Goal: Information Seeking & Learning: Learn about a topic

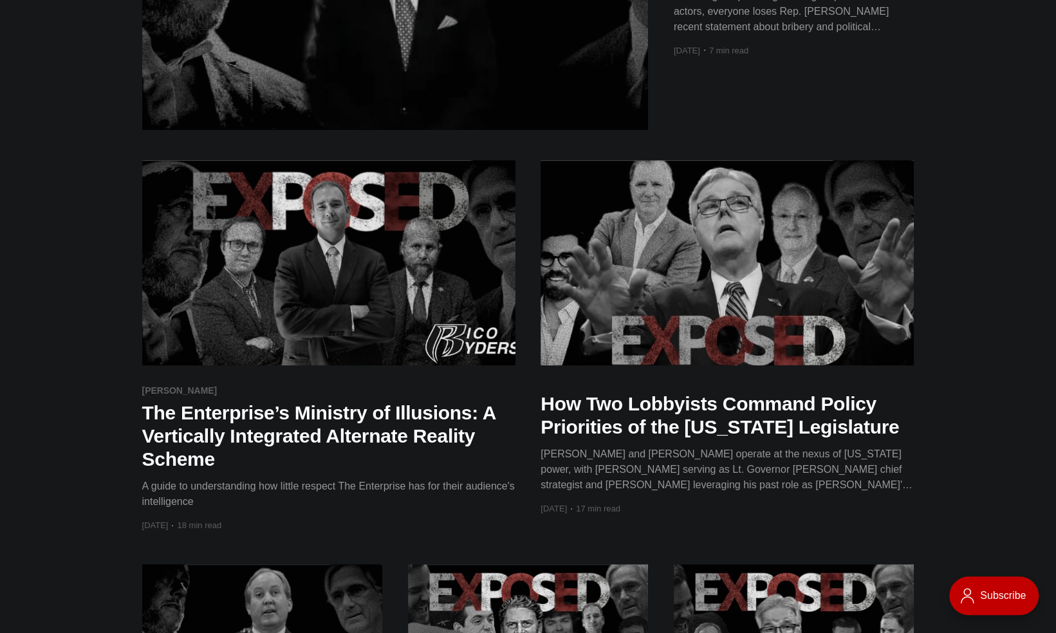
scroll to position [280, 0]
click at [770, 427] on h2 "How Two Lobbyists Command Policy Priorities of the [US_STATE] Legislature" at bounding box center [727, 415] width 373 height 46
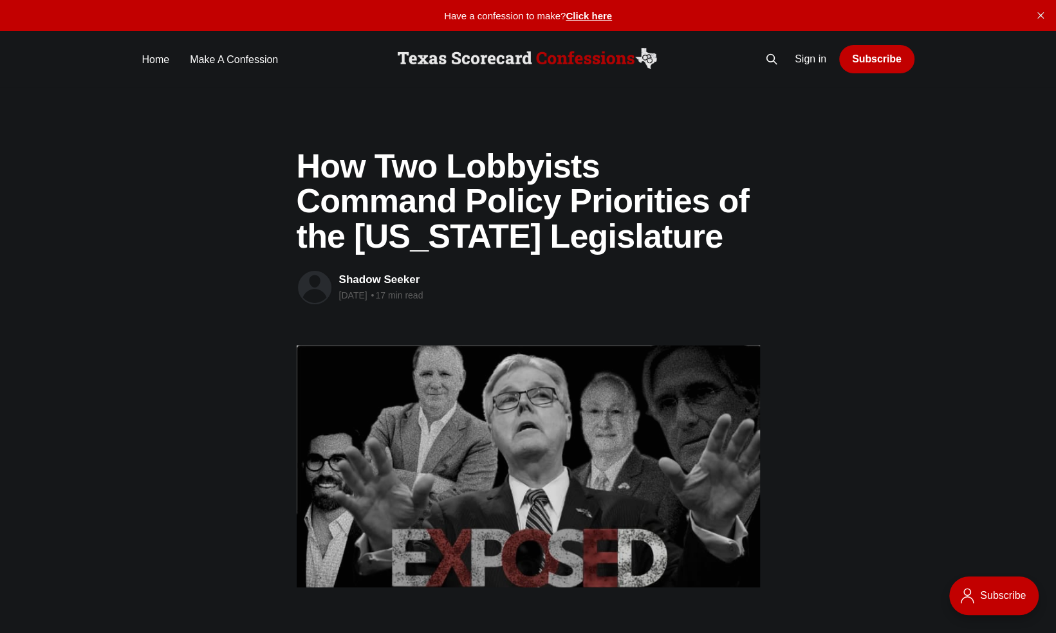
click at [457, 50] on img at bounding box center [528, 59] width 266 height 26
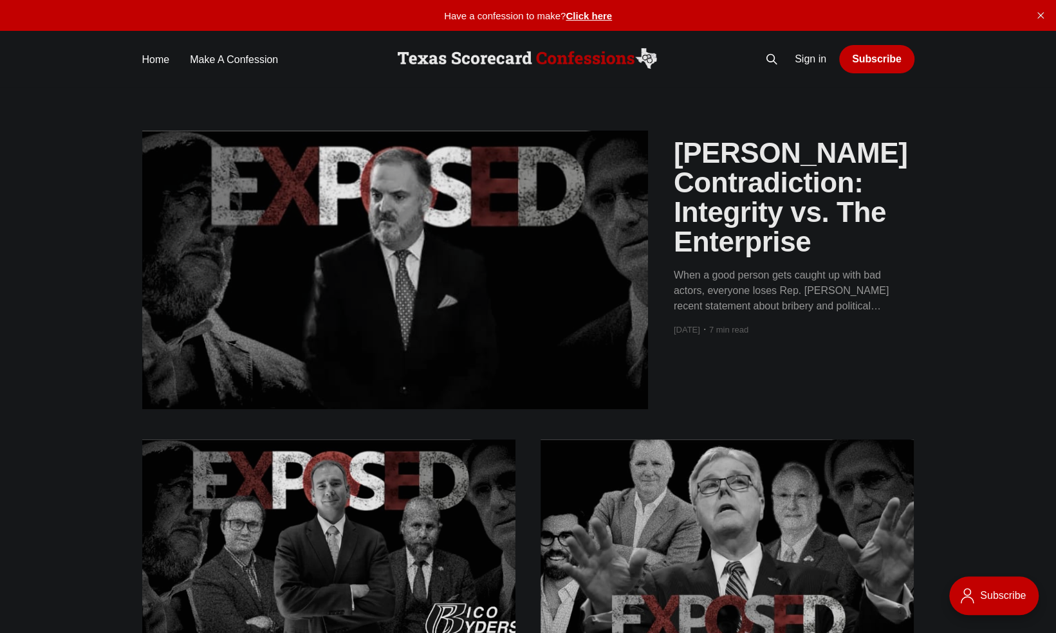
click at [770, 276] on div "When a good person gets caught up with bad actors, everyone loses Rep. [PERSON_…" at bounding box center [794, 291] width 241 height 46
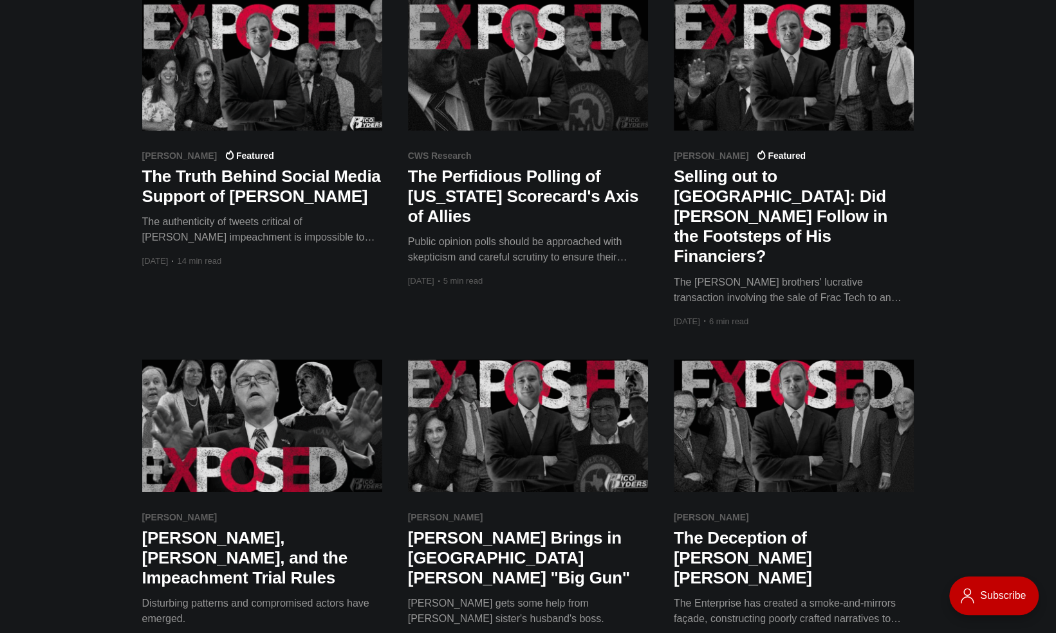
scroll to position [2828, 0]
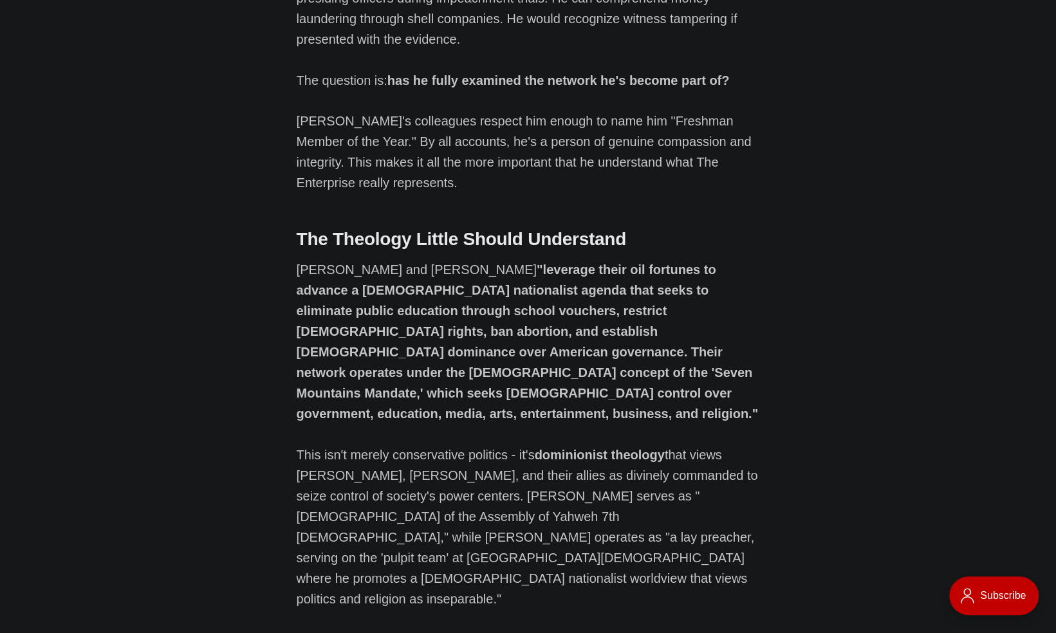
scroll to position [3480, 0]
